Goal: Find specific page/section: Find specific page/section

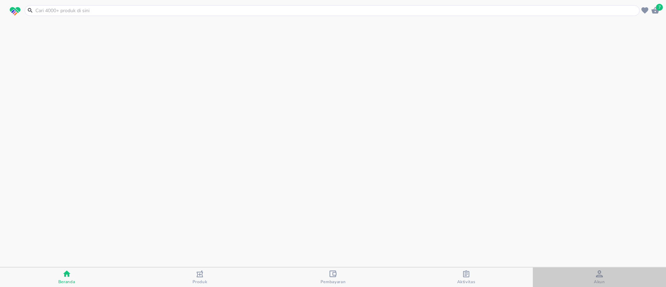
click at [594, 276] on div "Akun" at bounding box center [598, 277] width 11 height 14
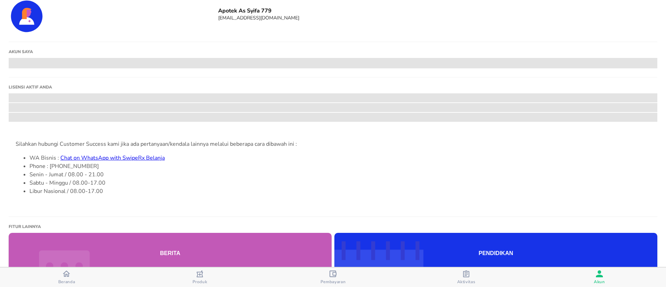
scroll to position [2, 0]
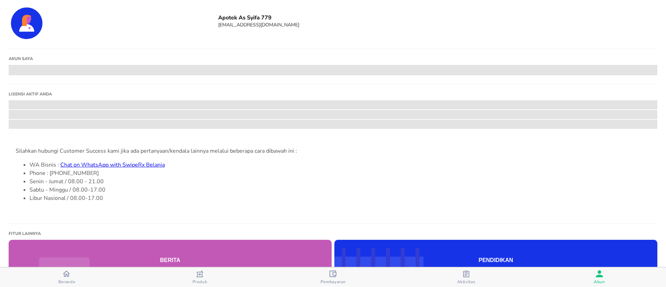
click at [57, 272] on span "Beranda" at bounding box center [66, 277] width 129 height 15
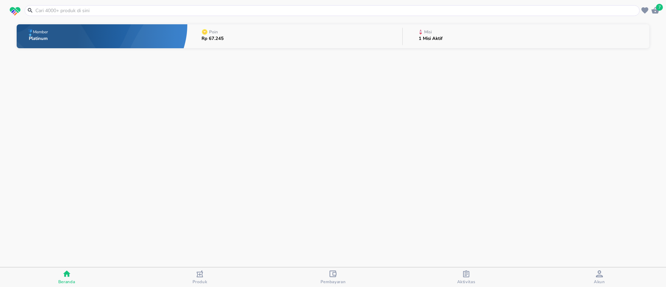
click at [417, 36] on div "Misi 1 Misi Aktif" at bounding box center [430, 36] width 31 height 24
